Goal: Task Accomplishment & Management: Manage account settings

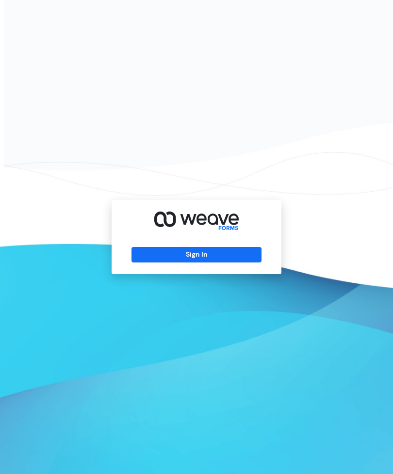
click at [240, 262] on button "Sign In" at bounding box center [195, 255] width 129 height 16
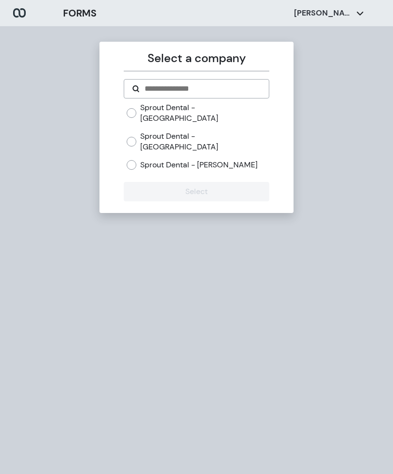
click at [174, 160] on label "Sprout Dental - [PERSON_NAME]" at bounding box center [198, 165] width 117 height 11
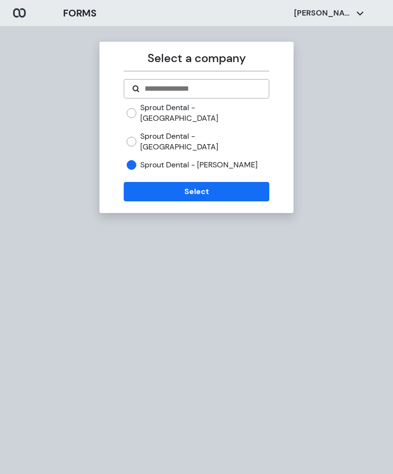
click at [176, 182] on button "Select" at bounding box center [196, 191] width 145 height 19
